Goal: Transaction & Acquisition: Download file/media

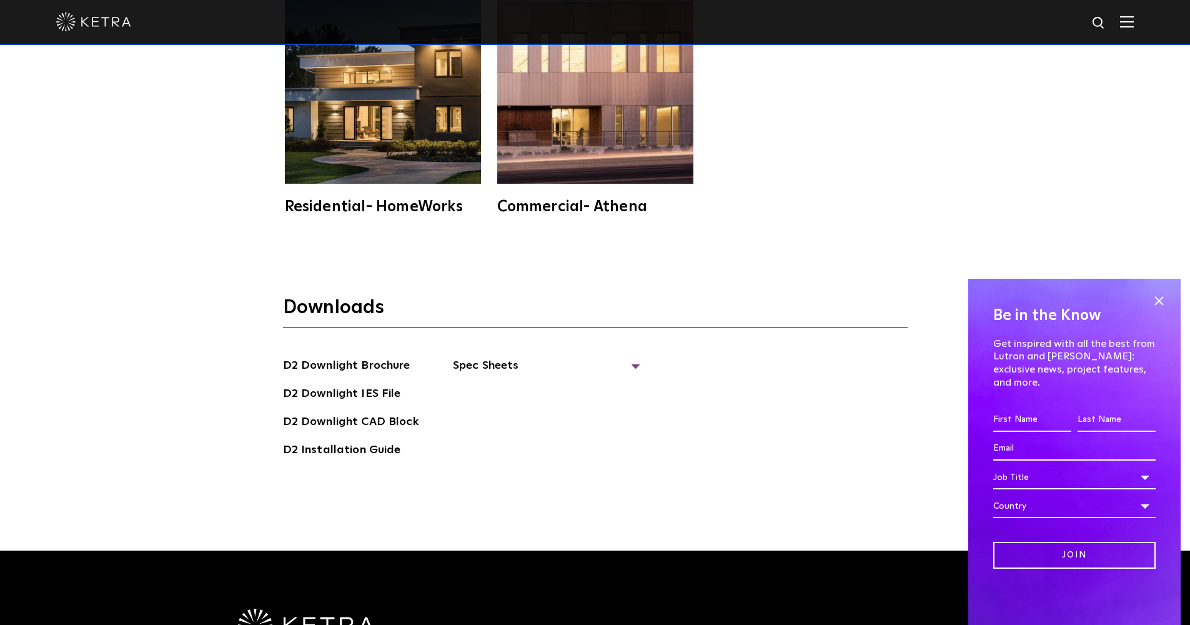
scroll to position [3580, 0]
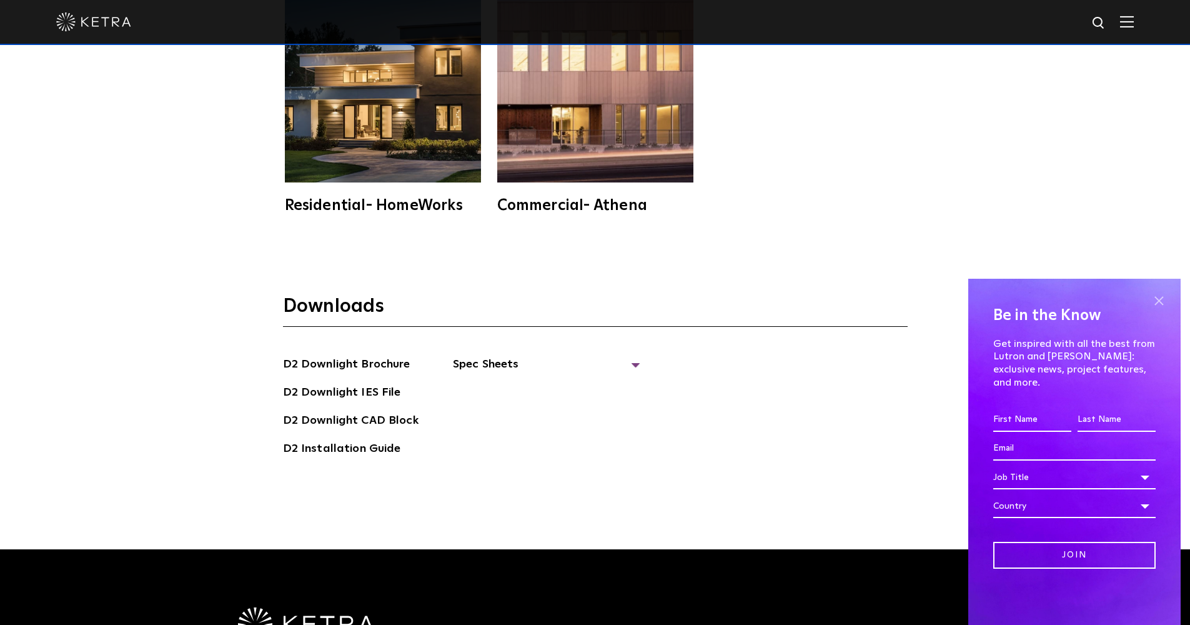
click at [1159, 310] on span at bounding box center [1158, 300] width 19 height 19
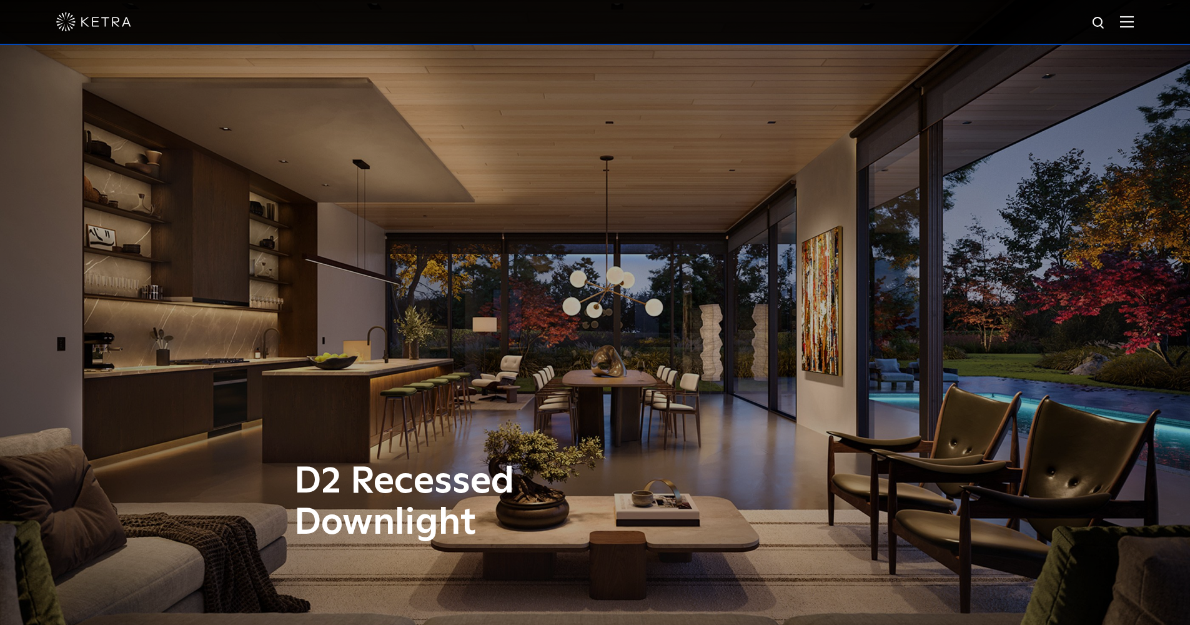
scroll to position [0, 0]
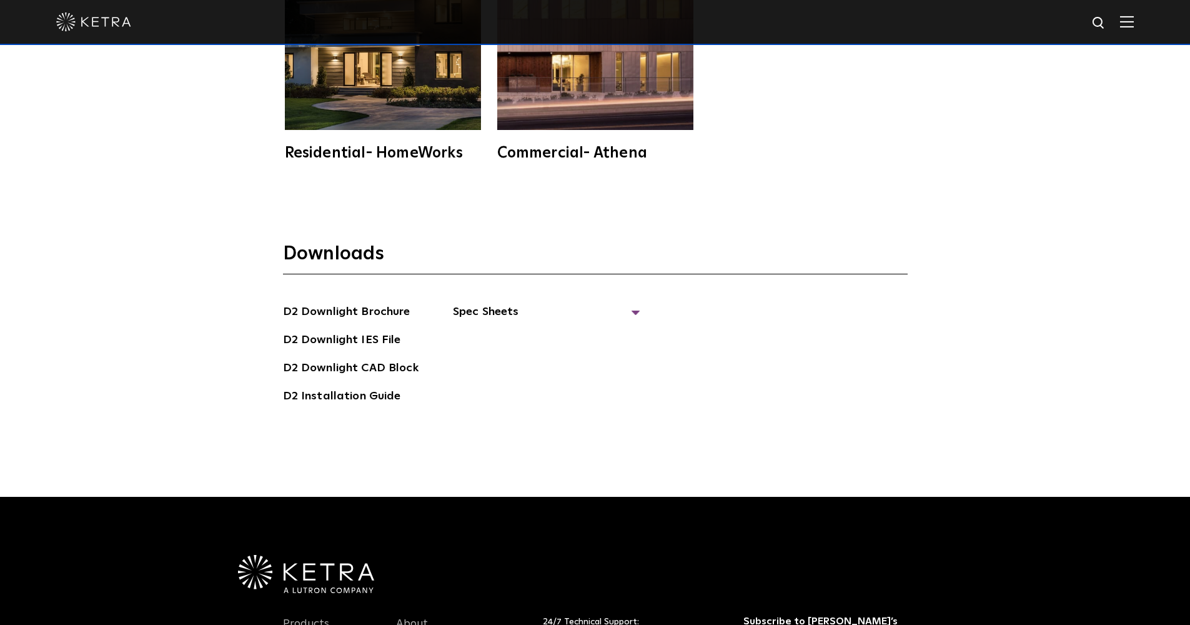
scroll to position [3595, 0]
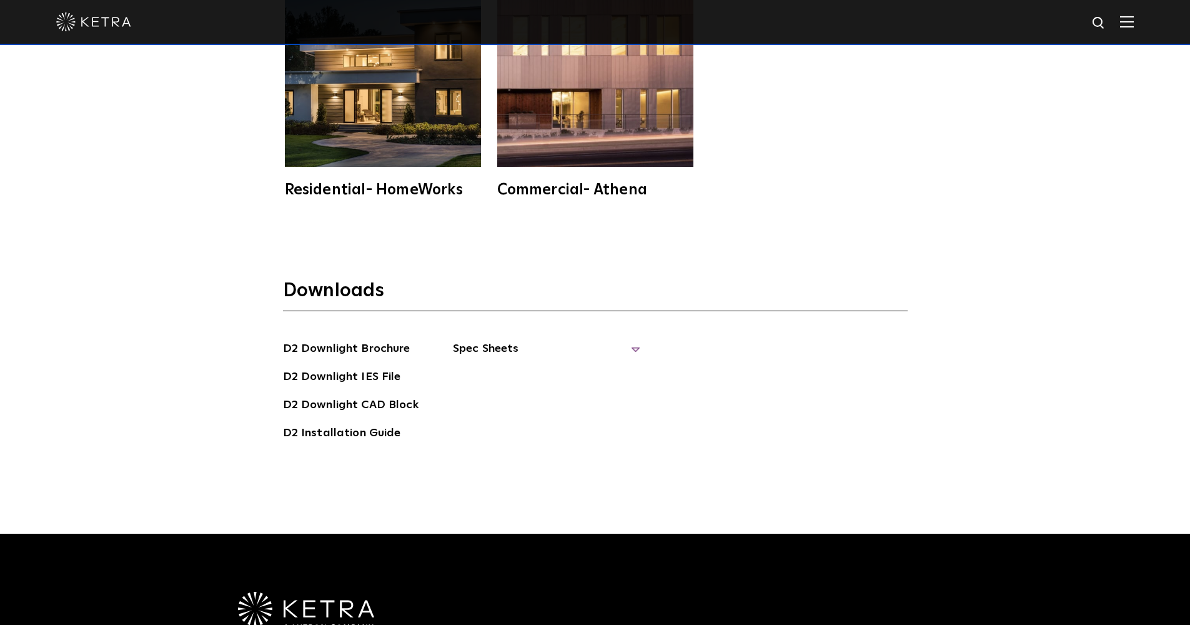
click at [482, 340] on span "Spec Sheets" at bounding box center [546, 353] width 187 height 27
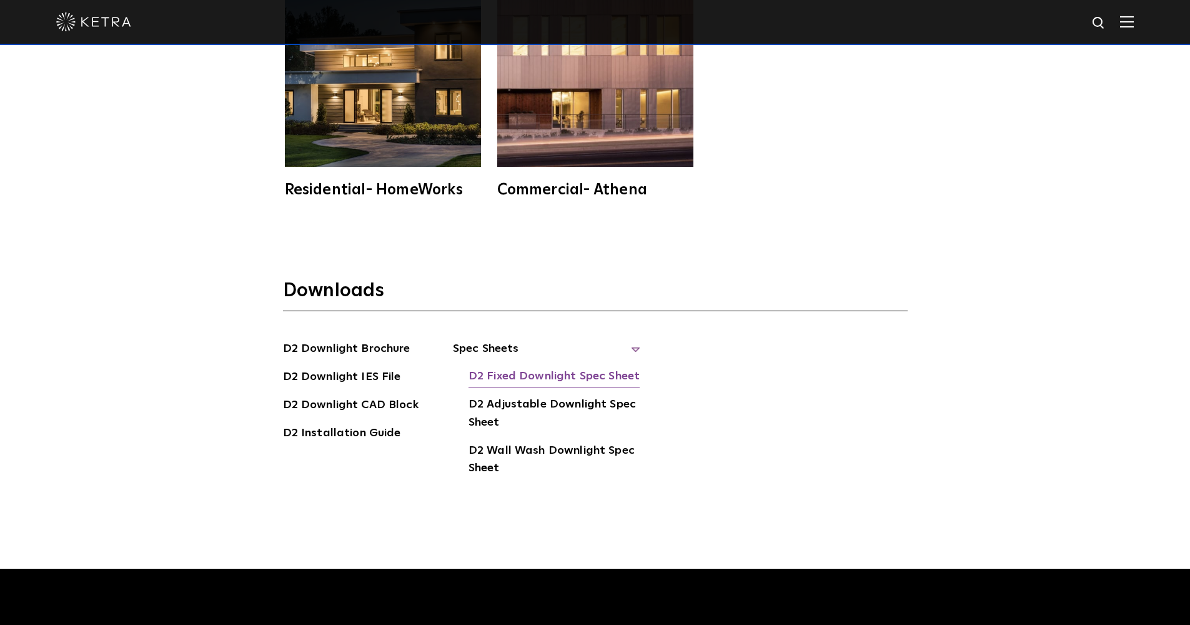
click at [484, 367] on link "D2 Fixed Downlight Spec Sheet" at bounding box center [553, 377] width 171 height 20
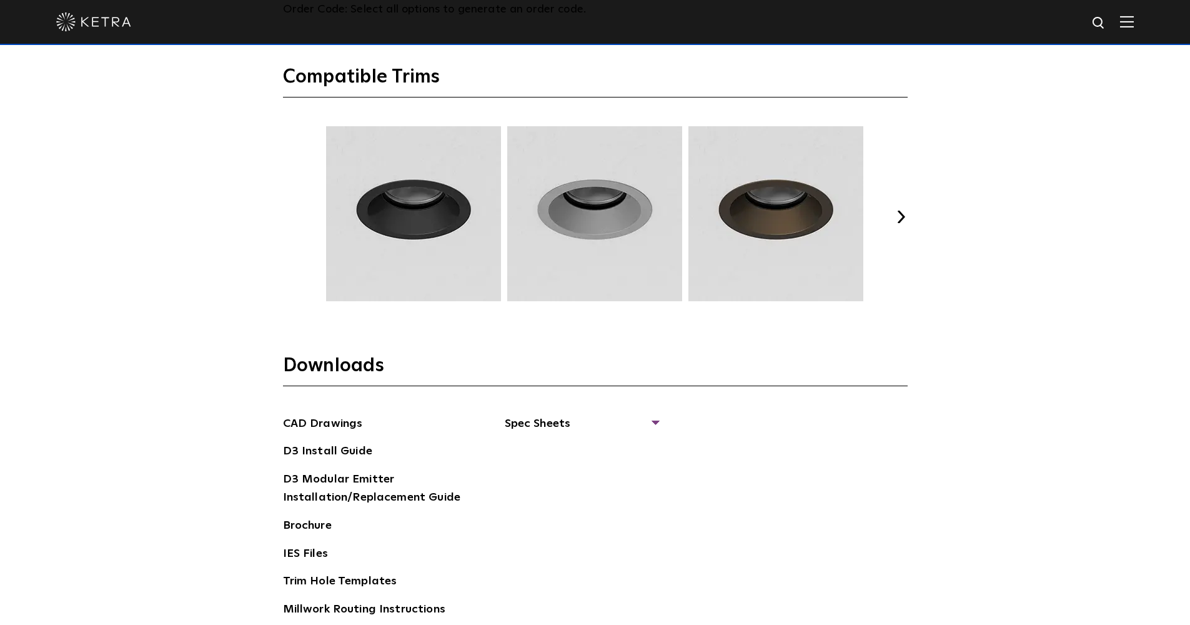
scroll to position [1778, 0]
click at [608, 419] on span "Spec Sheets" at bounding box center [581, 428] width 153 height 27
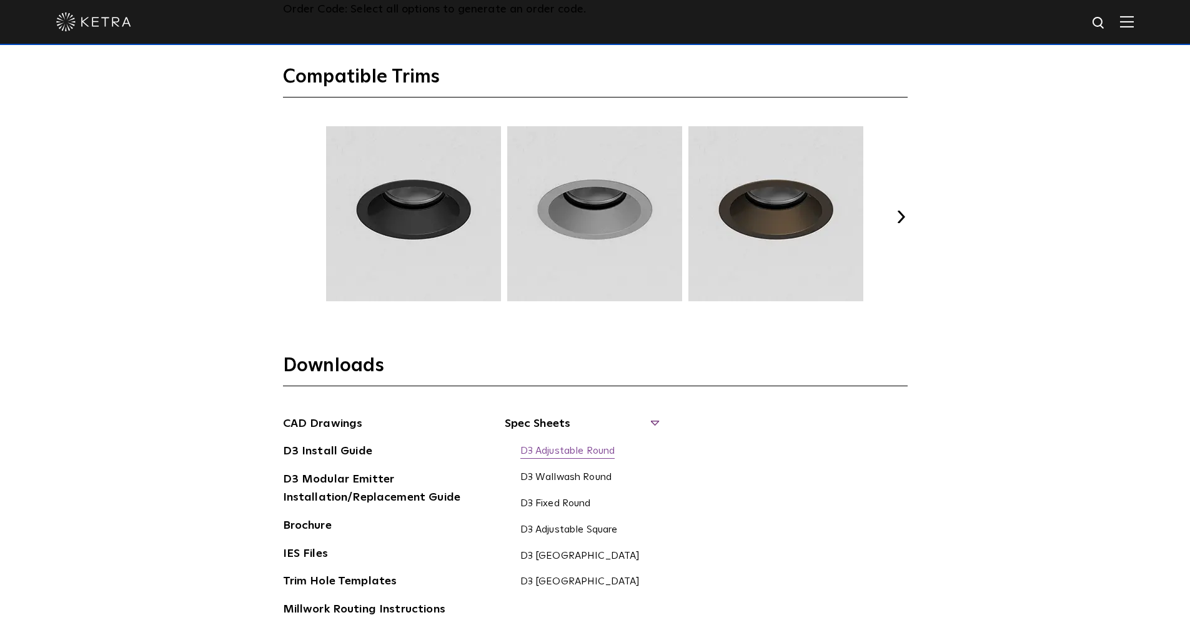
click at [596, 449] on link "D3 Adjustable Round" at bounding box center [567, 452] width 95 height 14
